Goal: Find specific fact: Find specific fact

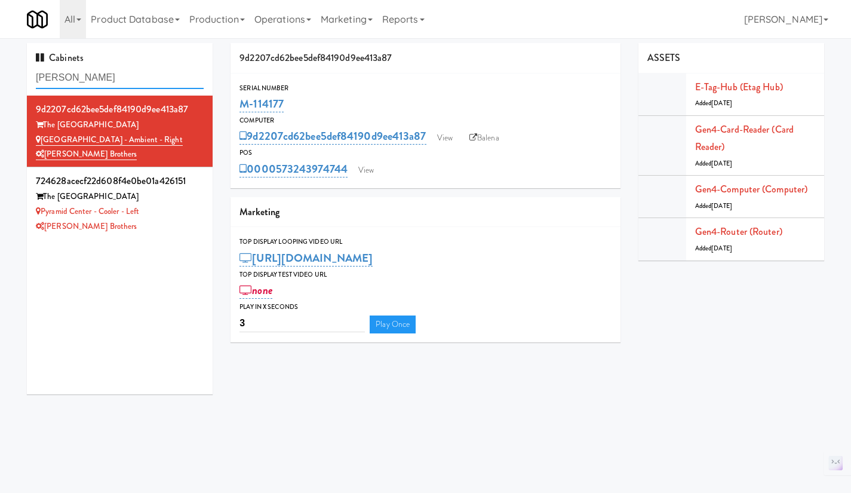
click at [124, 70] on input "[PERSON_NAME]" at bounding box center [120, 78] width 168 height 22
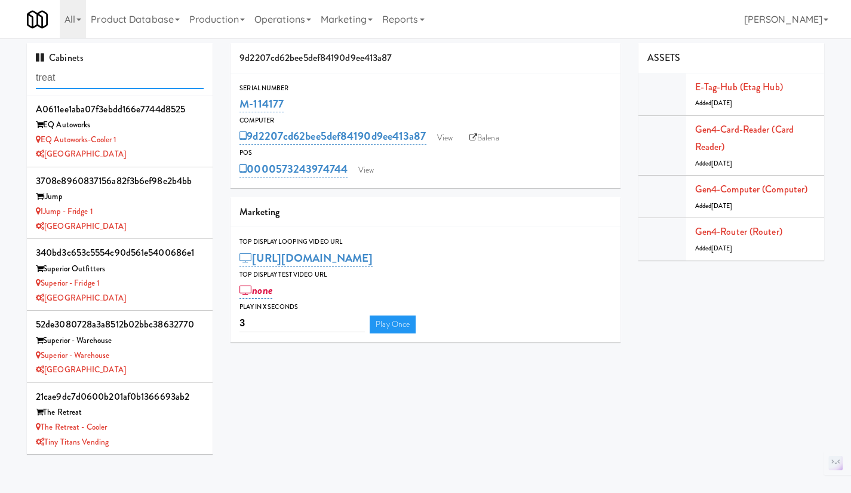
type input "treat"
click at [167, 133] on div "EQ Autoworks-Cooler 1" at bounding box center [120, 140] width 168 height 15
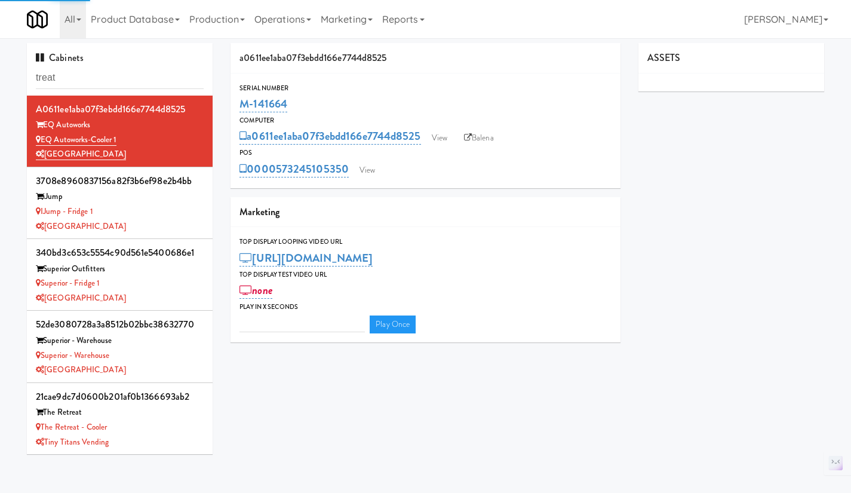
type input "3"
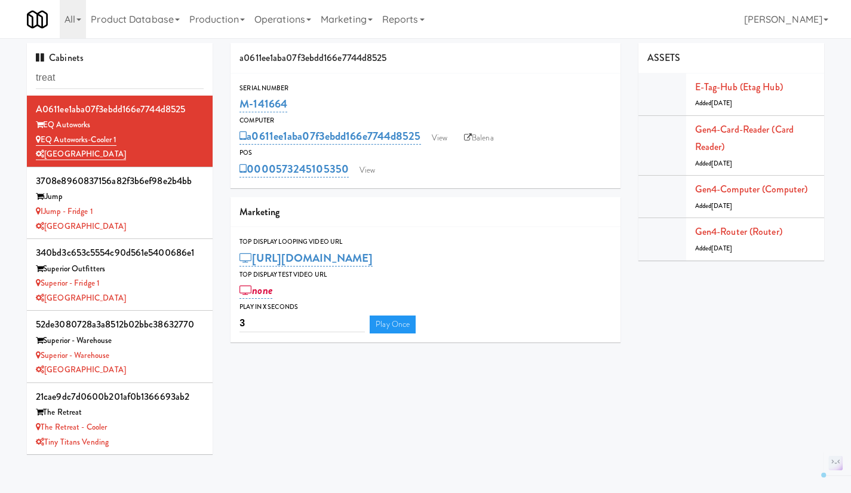
drag, startPoint x: 352, startPoint y: 183, endPoint x: 279, endPoint y: 181, distance: 72.9
click at [279, 181] on div "Serial Number M-141664 Computer a0611ee1aba07f3ebdd166e7744d8525 View Balena PO…" at bounding box center [425, 130] width 390 height 115
copy link "573245105350"
drag, startPoint x: 303, startPoint y: 102, endPoint x: 243, endPoint y: 102, distance: 59.7
click at [243, 102] on div "M-141664" at bounding box center [425, 104] width 372 height 20
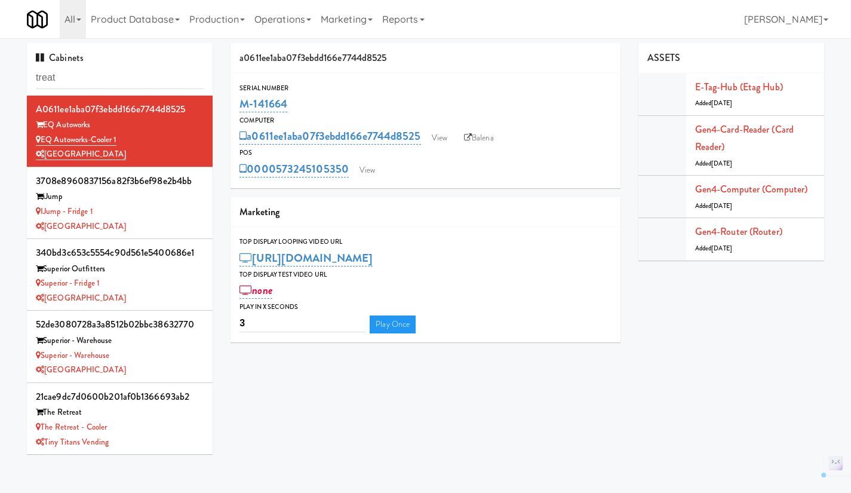
copy link "M-141664"
